Goal: Information Seeking & Learning: Learn about a topic

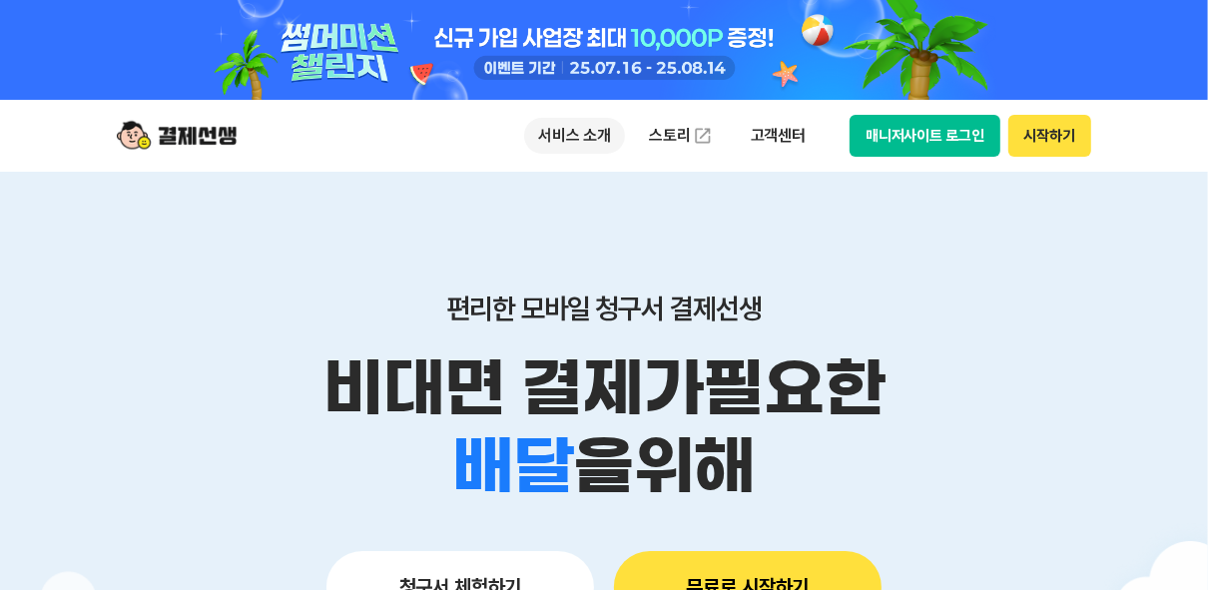
drag, startPoint x: 0, startPoint y: 0, endPoint x: 578, endPoint y: 137, distance: 594.2
click at [578, 137] on p "서비스 소개" at bounding box center [574, 136] width 101 height 36
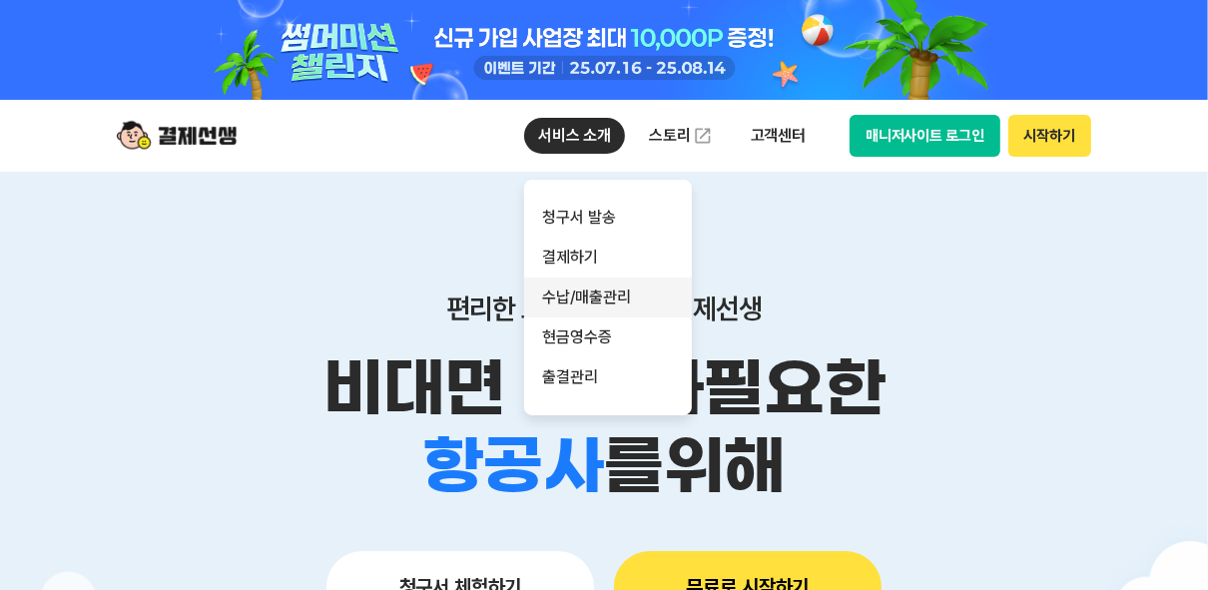
click at [604, 313] on link "수납/매출관리" at bounding box center [608, 298] width 168 height 40
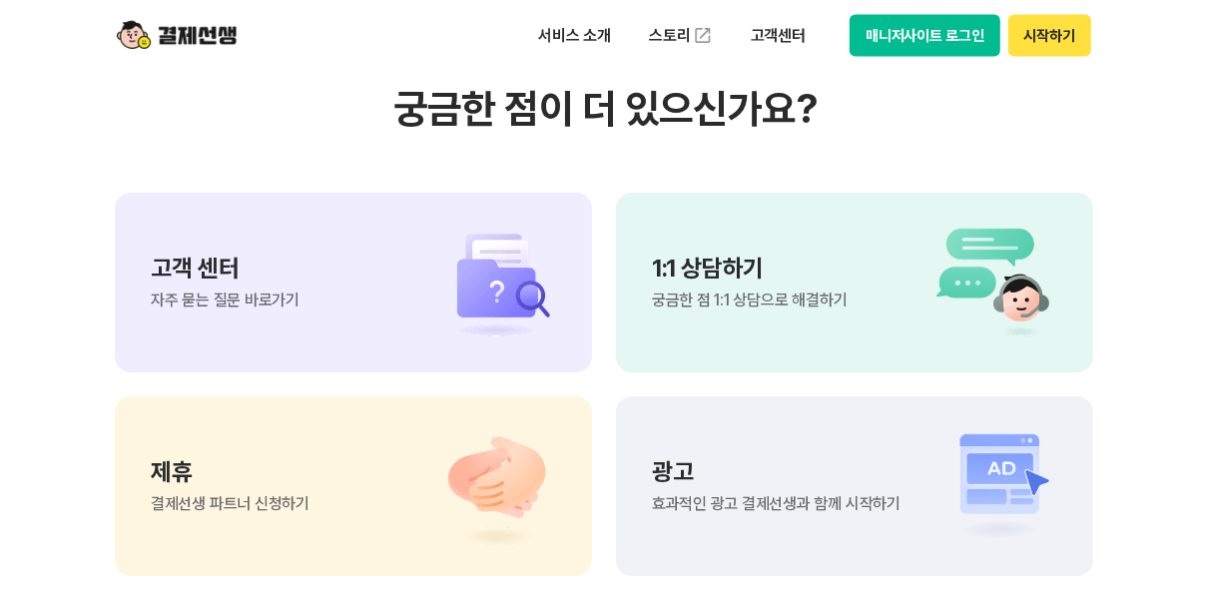
scroll to position [2556, 0]
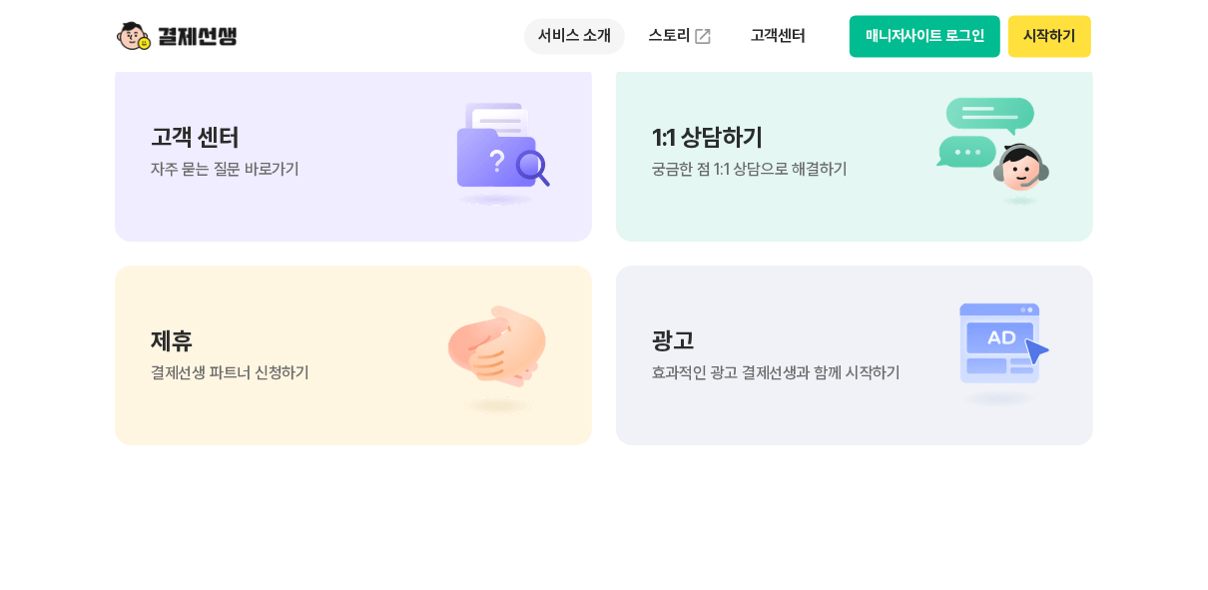
click at [577, 43] on p "서비스 소개" at bounding box center [574, 36] width 101 height 36
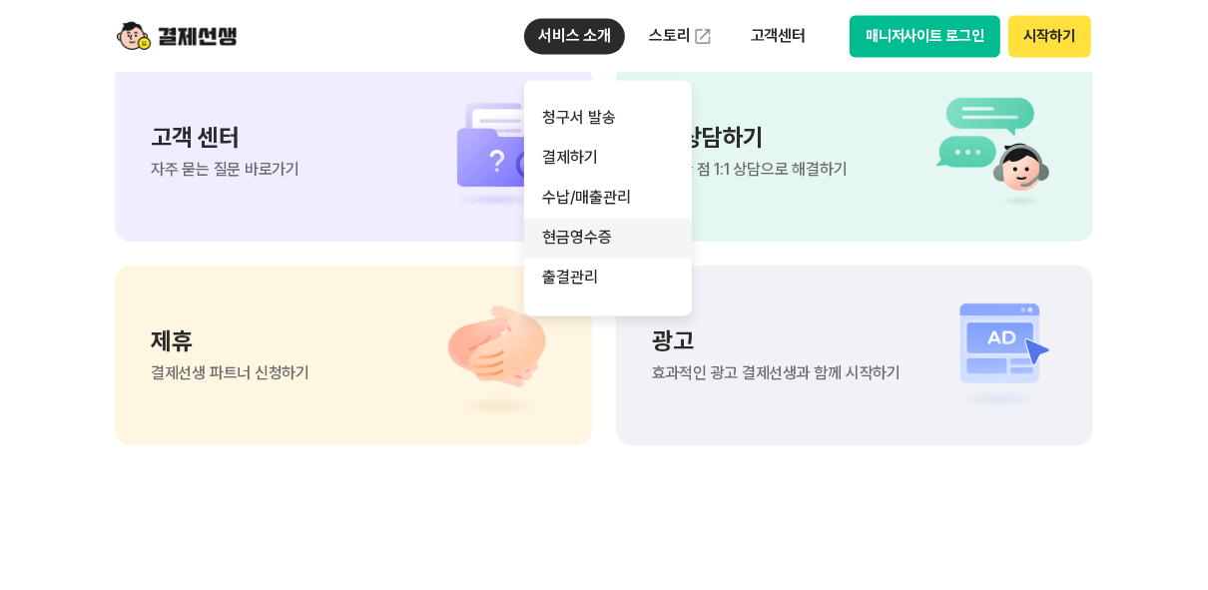
click at [600, 246] on link "현금영수증" at bounding box center [608, 238] width 168 height 40
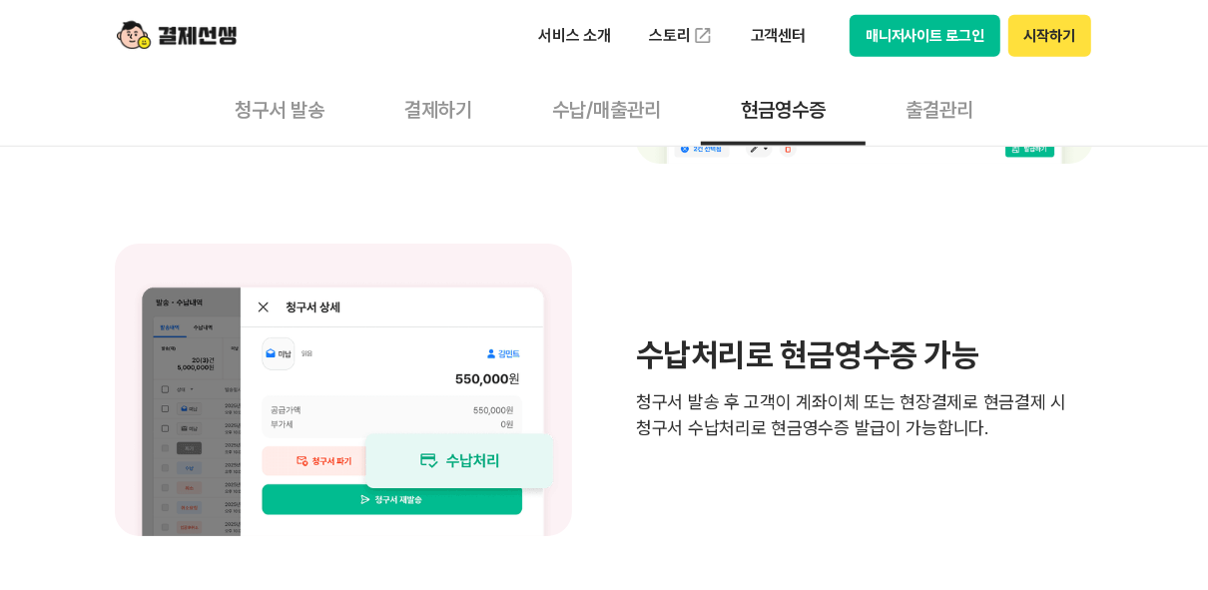
scroll to position [1438, 0]
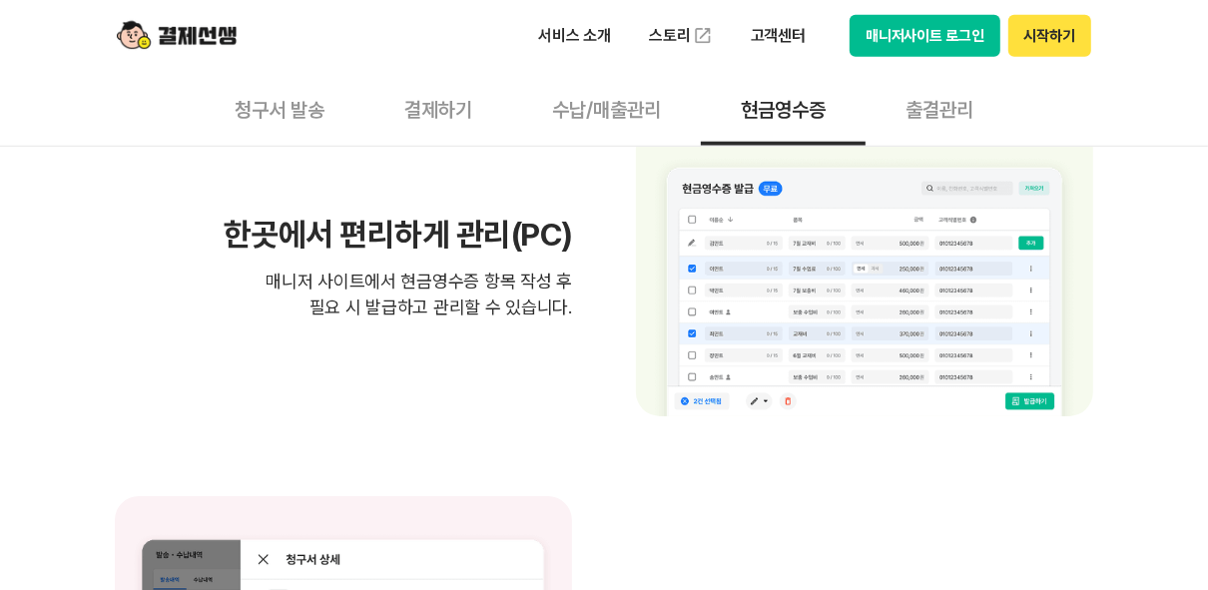
click at [916, 111] on button "출결관리" at bounding box center [940, 109] width 148 height 74
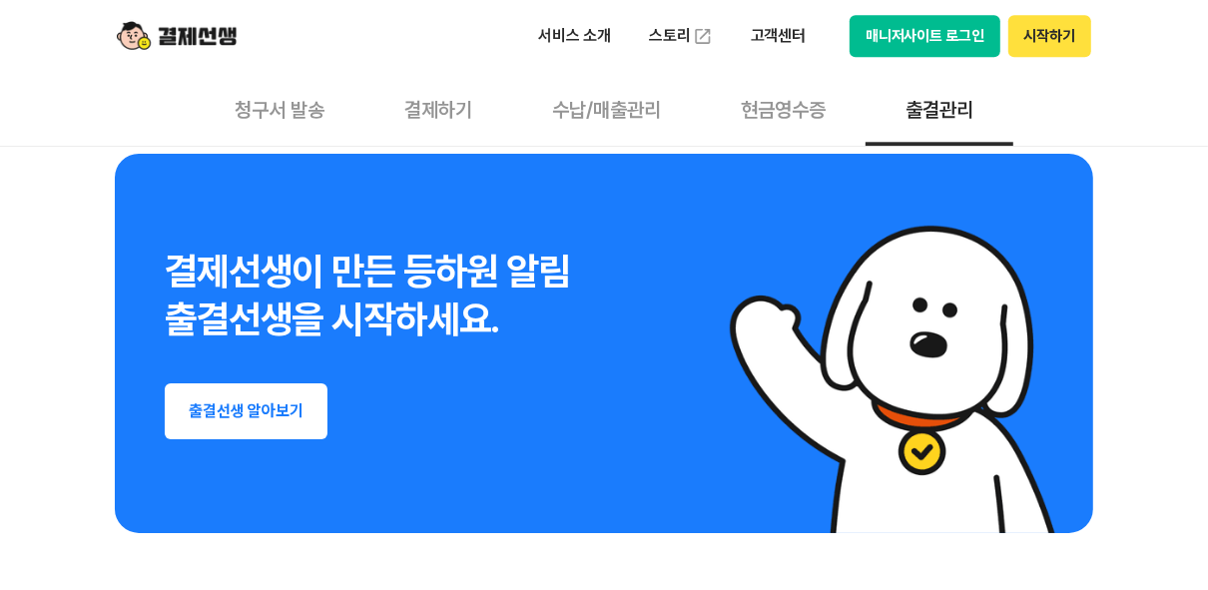
scroll to position [3435, 0]
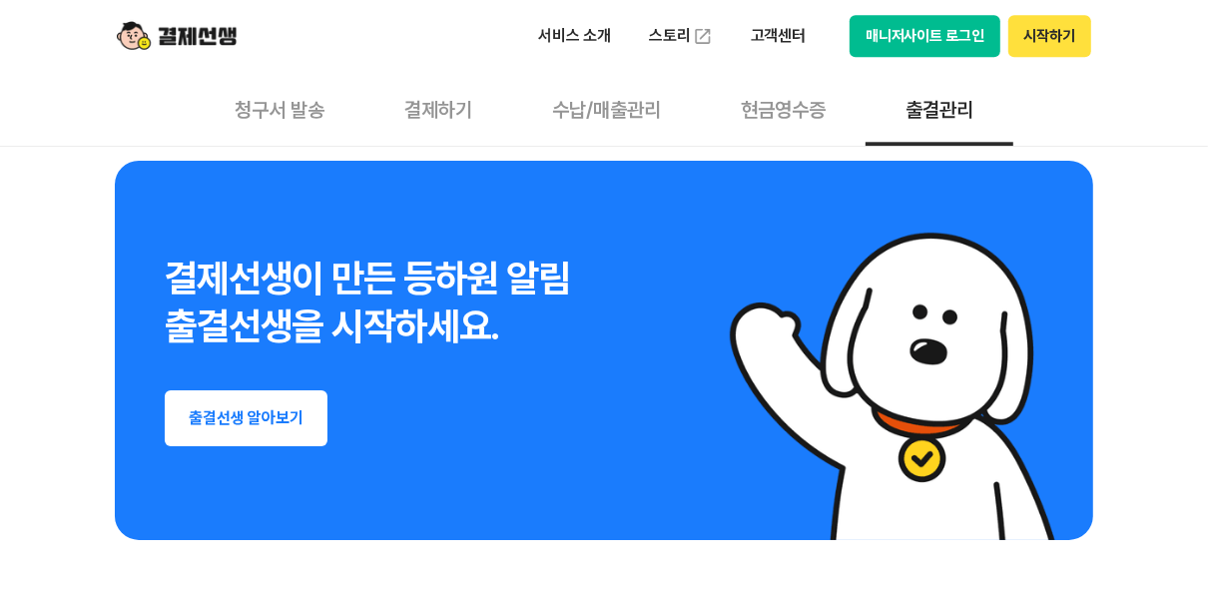
click at [220, 435] on button "출결선생 알아보기" at bounding box center [246, 418] width 163 height 56
click at [222, 46] on img at bounding box center [177, 36] width 120 height 38
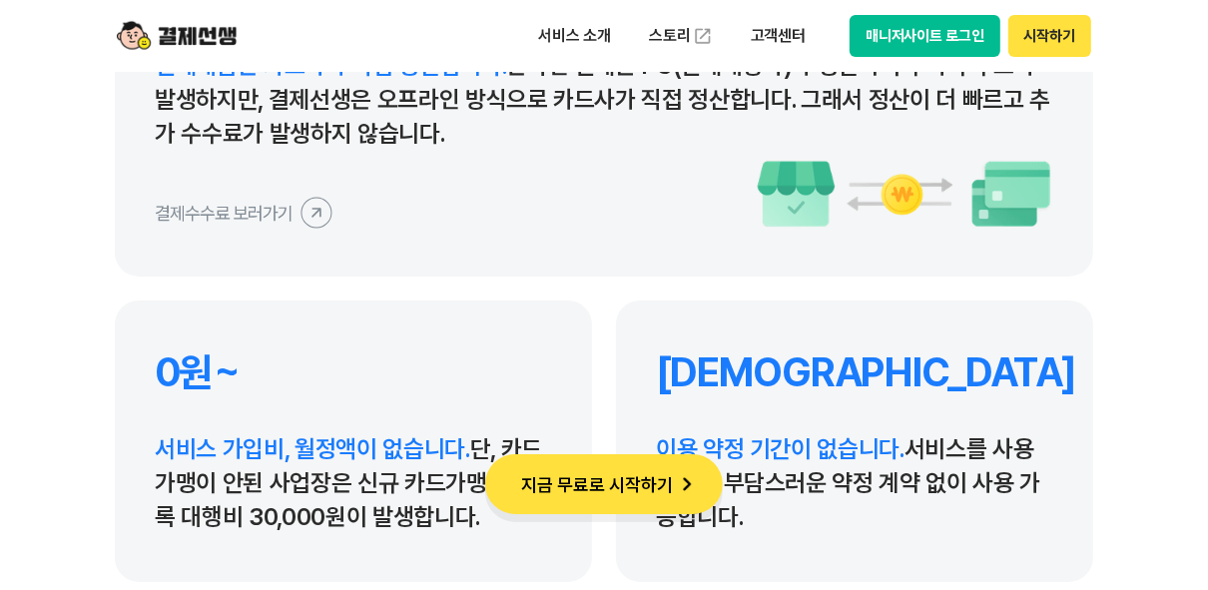
scroll to position [9587, 0]
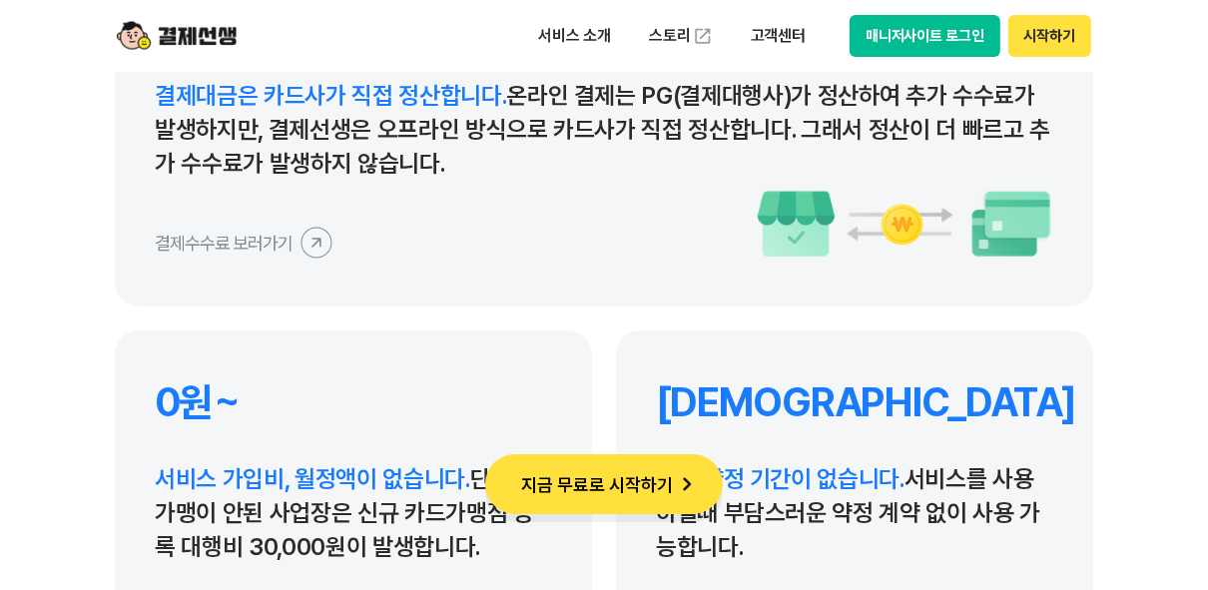
click at [314, 247] on icon at bounding box center [316, 242] width 45 height 45
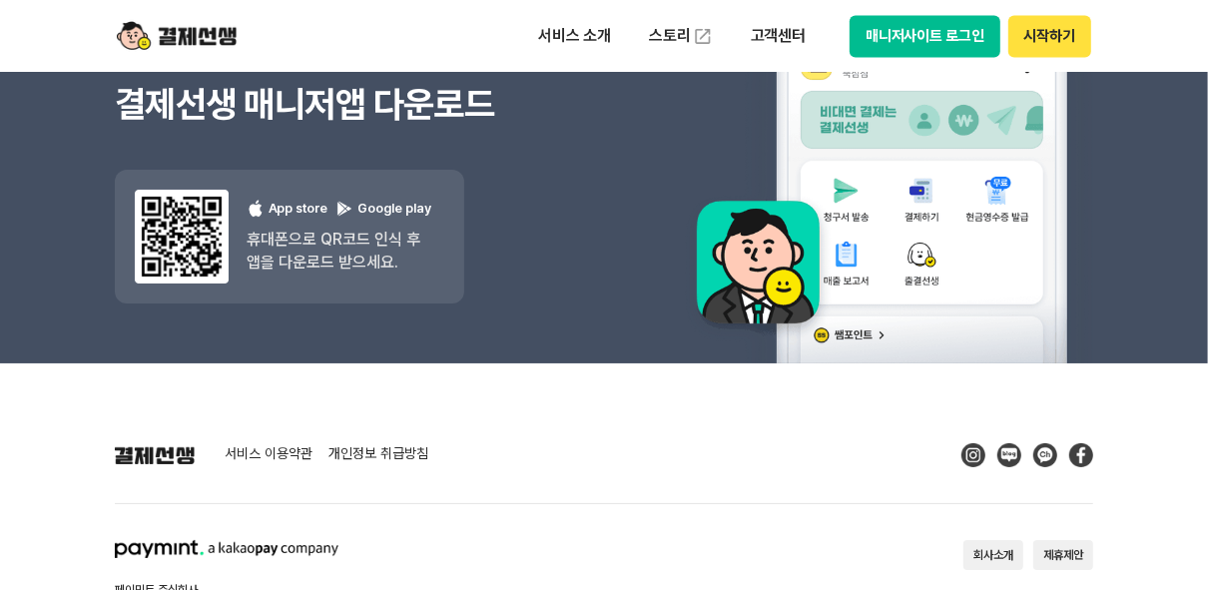
scroll to position [18340, 0]
